Goal: Transaction & Acquisition: Purchase product/service

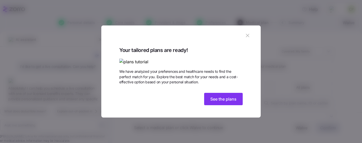
scroll to position [26, 0]
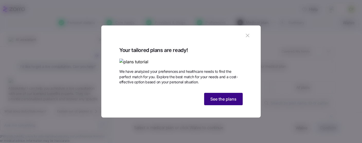
click at [223, 105] on button "See the plans" at bounding box center [223, 99] width 39 height 12
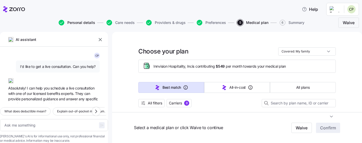
click at [76, 23] on span "Personal details" at bounding box center [81, 23] width 28 height 4
type textarea "x"
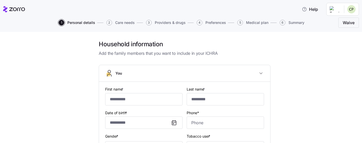
type input "**********"
type input "******"
type input "[EMAIL_ADDRESS][DOMAIN_NAME]"
type input "**********"
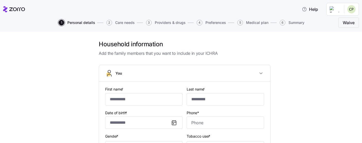
checkbox input "true"
type input "**********"
type input "[PHONE_NUMBER]"
type input "[DEMOGRAPHIC_DATA] citizen"
type input "Married"
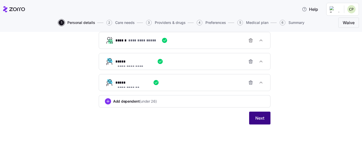
click at [260, 119] on span "Next" at bounding box center [259, 118] width 9 height 6
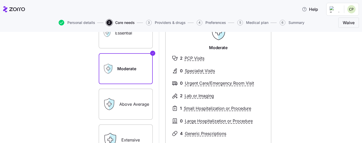
scroll to position [29, 0]
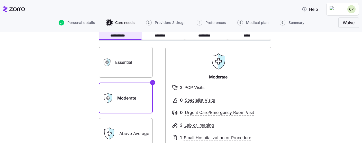
click at [135, 61] on label "Essential" at bounding box center [126, 62] width 54 height 31
click at [0, 0] on input "Essential" at bounding box center [0, 0] width 0 height 0
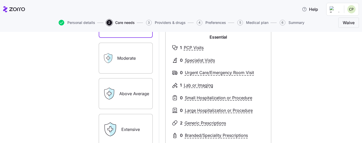
scroll to position [59, 0]
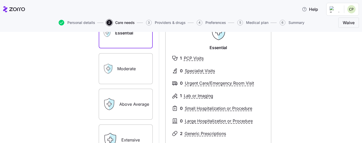
click at [135, 66] on label "Moderate" at bounding box center [126, 68] width 54 height 31
click at [0, 0] on input "Moderate" at bounding box center [0, 0] width 0 height 0
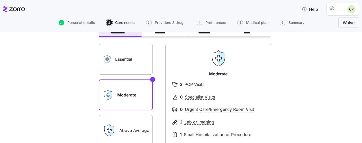
scroll to position [29, 0]
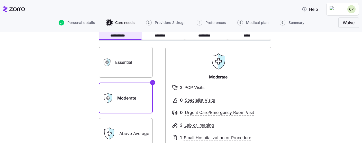
click at [124, 60] on label "Essential" at bounding box center [126, 62] width 54 height 31
click at [0, 0] on input "Essential" at bounding box center [0, 0] width 0 height 0
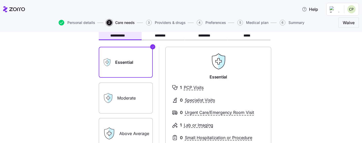
click at [122, 92] on label "Moderate" at bounding box center [126, 97] width 54 height 31
click at [0, 0] on input "Moderate" at bounding box center [0, 0] width 0 height 0
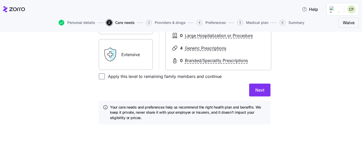
scroll to position [144, 0]
click at [259, 90] on span "Next" at bounding box center [259, 90] width 9 height 6
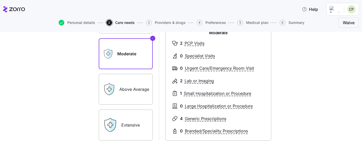
scroll to position [88, 0]
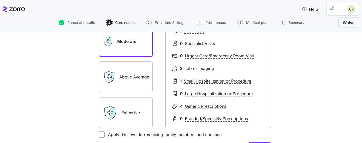
click at [127, 79] on label "Above Average" at bounding box center [126, 76] width 54 height 31
click at [0, 0] on input "Above Average" at bounding box center [0, 0] width 0 height 0
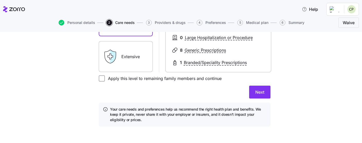
scroll to position [146, 0]
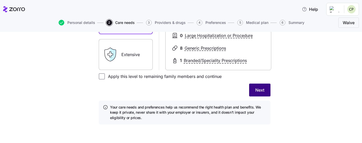
click at [262, 91] on span "Next" at bounding box center [259, 90] width 9 height 6
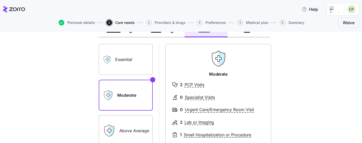
scroll to position [59, 0]
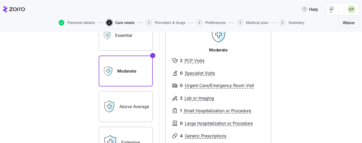
click at [126, 41] on label "Essential" at bounding box center [126, 35] width 54 height 31
click at [0, 0] on input "Essential" at bounding box center [0, 0] width 0 height 0
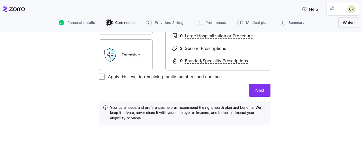
scroll to position [146, 0]
click at [260, 89] on span "Next" at bounding box center [259, 90] width 9 height 6
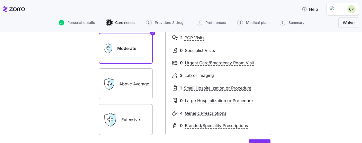
scroll to position [49, 0]
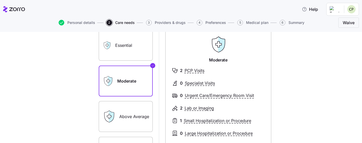
click at [145, 49] on label "Essential" at bounding box center [126, 45] width 54 height 31
click at [0, 0] on input "Essential" at bounding box center [0, 0] width 0 height 0
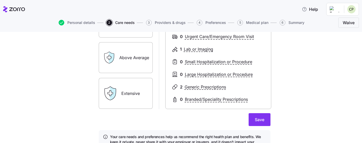
scroll to position [137, 0]
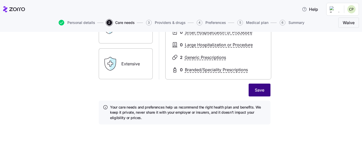
click at [261, 90] on span "Save" at bounding box center [260, 90] width 10 height 6
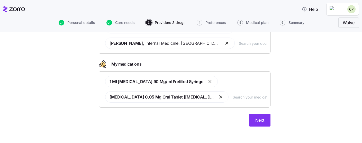
scroll to position [120, 0]
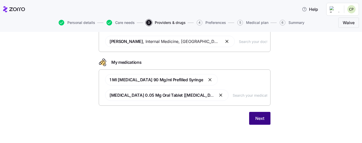
click at [260, 116] on span "Next" at bounding box center [259, 118] width 9 height 6
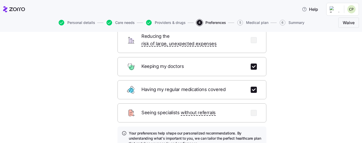
scroll to position [101, 0]
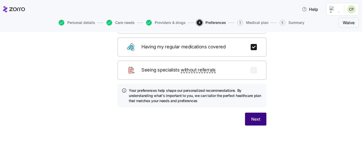
click at [256, 116] on span "Next" at bounding box center [255, 119] width 9 height 6
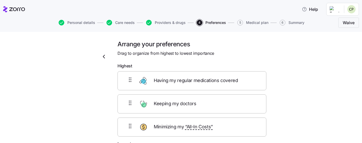
scroll to position [29, 0]
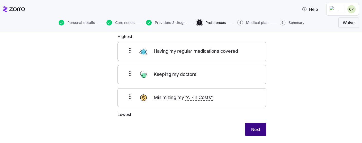
click at [257, 126] on button "Next" at bounding box center [255, 129] width 21 height 13
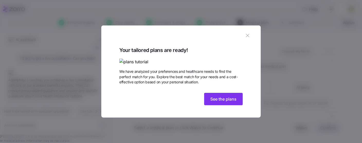
scroll to position [26, 0]
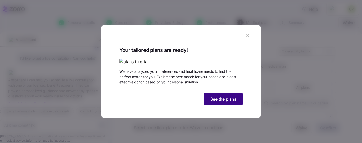
click at [224, 102] on span "See the plans" at bounding box center [223, 99] width 26 height 6
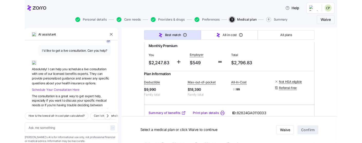
scroll to position [730, 0]
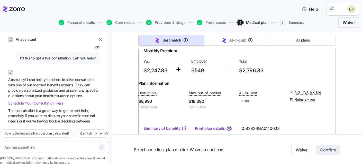
type textarea "x"
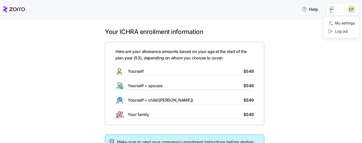
click at [354, 10] on html "Help Your ICHRA enrollment information Here are your allowance amounts based on…" at bounding box center [181, 70] width 362 height 140
click at [347, 23] on div "My settings" at bounding box center [341, 23] width 27 height 6
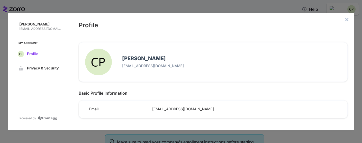
click at [34, 54] on span "Profile" at bounding box center [44, 54] width 35 height 4
click at [48, 5] on div "Christopher Parker cparker@innvision.net My Account Profile Privacy & Security …" at bounding box center [181, 71] width 362 height 143
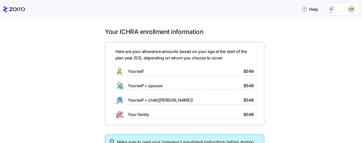
click at [14, 10] on icon at bounding box center [14, 9] width 22 height 6
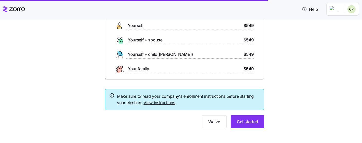
scroll to position [49, 0]
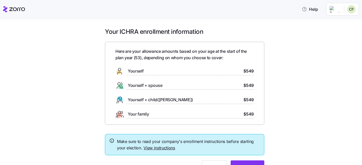
scroll to position [26, 0]
